Goal: Register for event/course

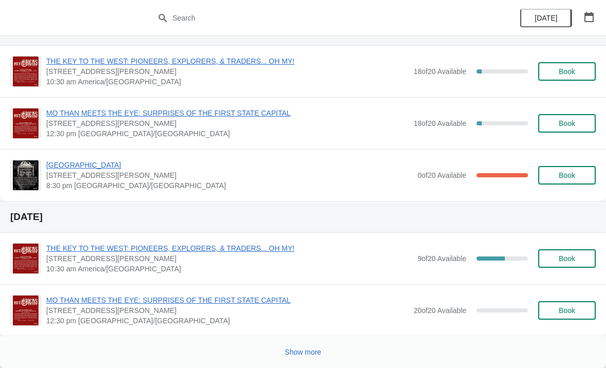
scroll to position [488, 0]
click at [302, 350] on span "Show more" at bounding box center [303, 352] width 36 height 8
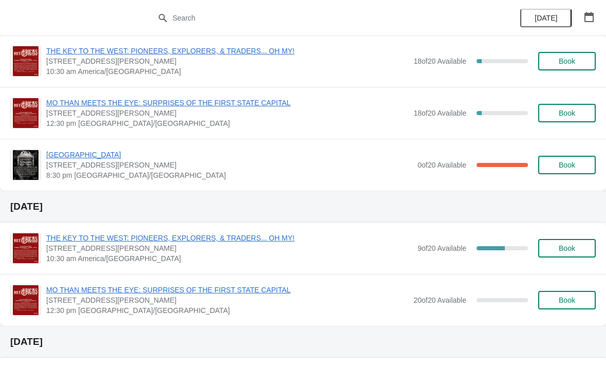
scroll to position [497, 0]
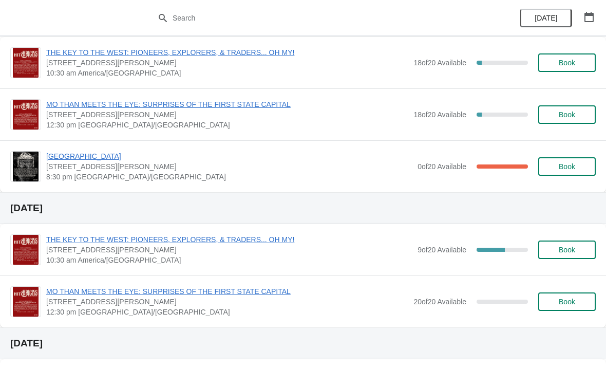
click at [61, 151] on span "[GEOGRAPHIC_DATA]" at bounding box center [229, 156] width 366 height 10
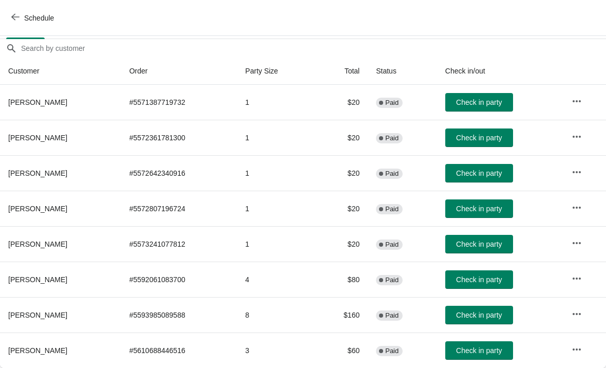
scroll to position [86, 0]
click at [20, 14] on span "Schedule" at bounding box center [33, 18] width 41 height 10
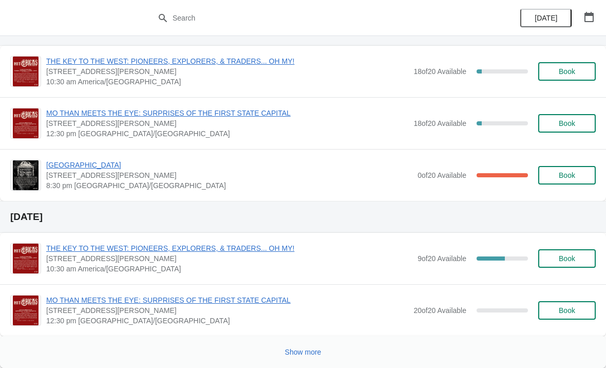
scroll to position [488, 0]
click at [70, 248] on span "THE KEY TO THE WEST: PIONEERS, EXPLORERS, & TRADERS... OH MY!" at bounding box center [229, 248] width 366 height 10
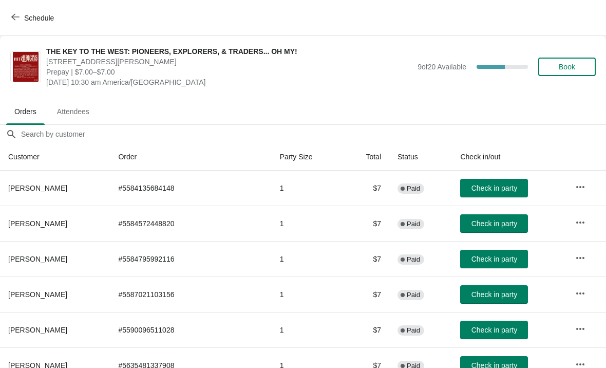
scroll to position [0, 0]
click at [13, 20] on icon "button" at bounding box center [15, 17] width 8 height 8
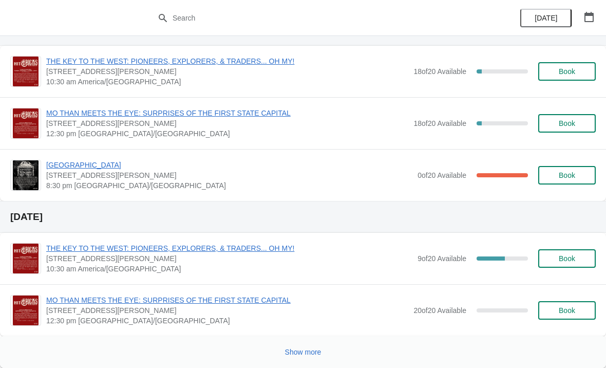
scroll to position [488, 0]
click at [63, 164] on span "[GEOGRAPHIC_DATA]" at bounding box center [229, 165] width 366 height 10
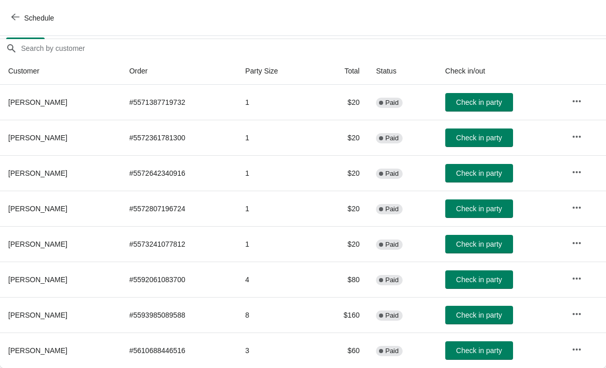
scroll to position [86, 0]
click at [21, 13] on span "Schedule" at bounding box center [33, 18] width 41 height 10
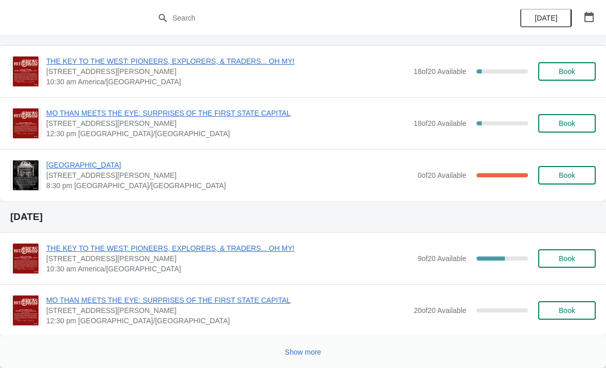
scroll to position [488, 0]
click at [314, 345] on button "Show more" at bounding box center [303, 352] width 45 height 18
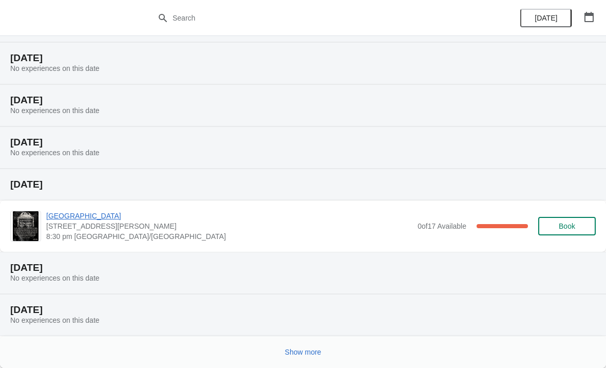
scroll to position [959, 0]
click at [120, 214] on span "[GEOGRAPHIC_DATA]" at bounding box center [229, 216] width 366 height 10
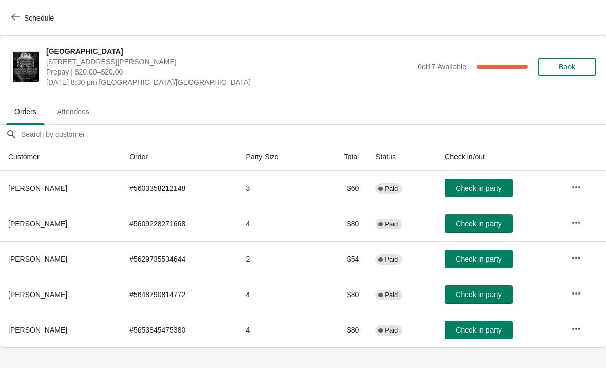
click at [18, 13] on icon "button" at bounding box center [15, 17] width 8 height 8
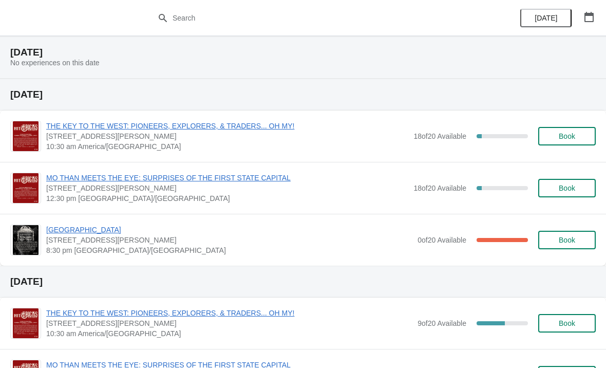
scroll to position [435, 0]
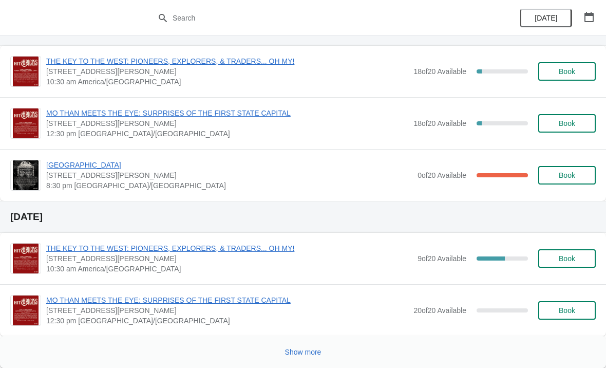
click at [305, 345] on button "Show more" at bounding box center [303, 352] width 45 height 18
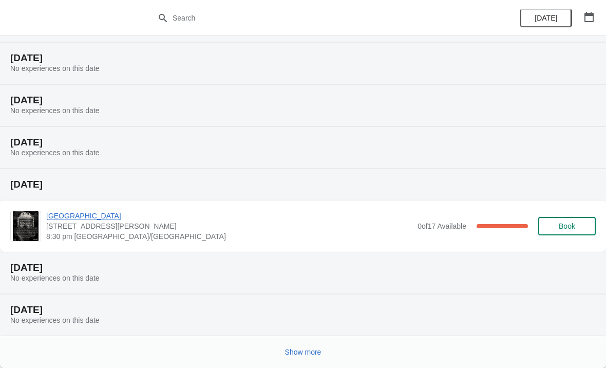
scroll to position [959, 0]
click at [310, 351] on span "Show more" at bounding box center [303, 352] width 36 height 8
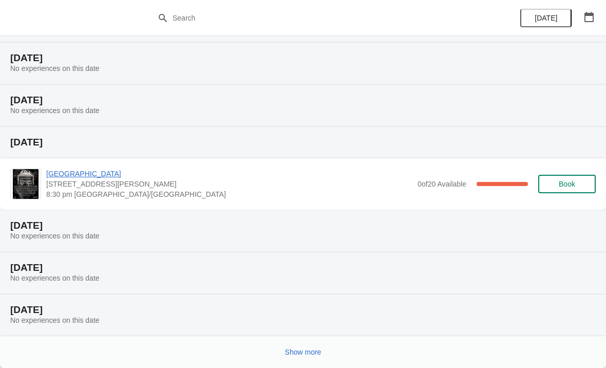
scroll to position [1337, 0]
click at [110, 170] on span "[GEOGRAPHIC_DATA]" at bounding box center [229, 173] width 366 height 10
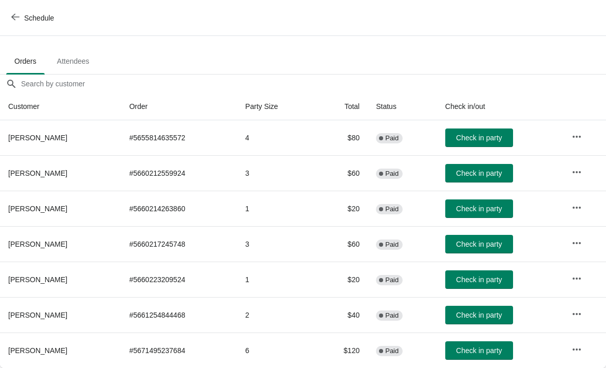
scroll to position [50, 0]
click at [19, 15] on icon "button" at bounding box center [15, 17] width 8 height 8
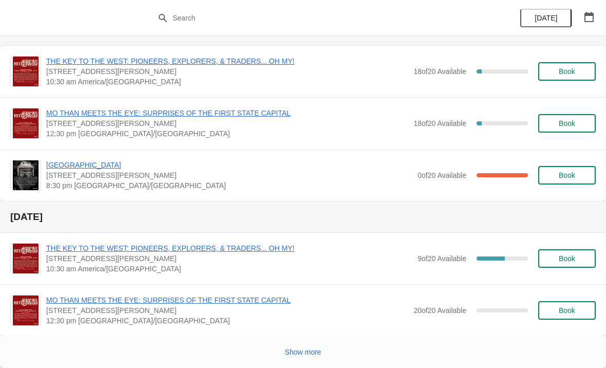
scroll to position [488, 0]
click at [307, 348] on span "Show more" at bounding box center [303, 352] width 36 height 8
